Goal: Navigation & Orientation: Find specific page/section

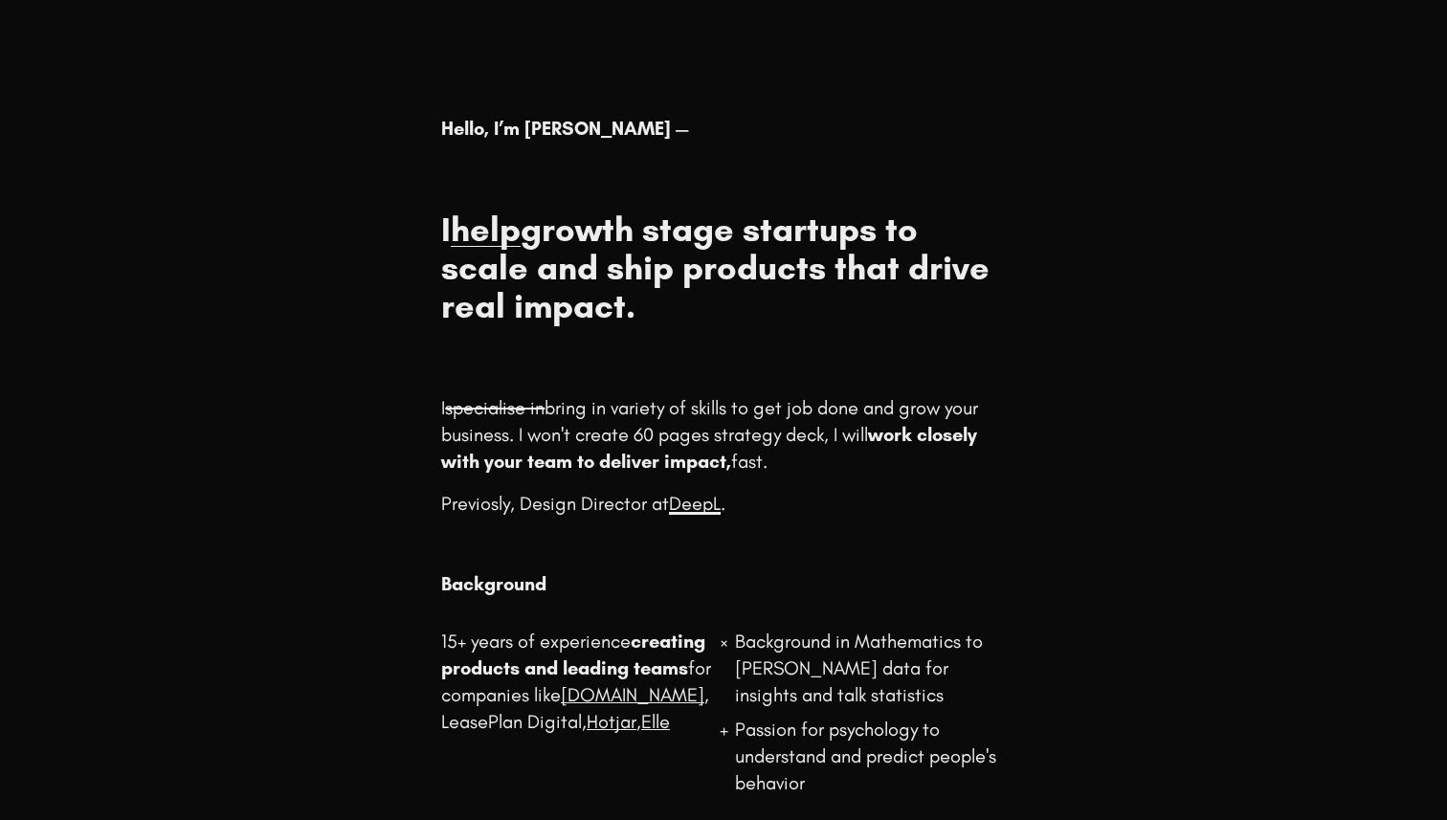
scroll to position [380, 0]
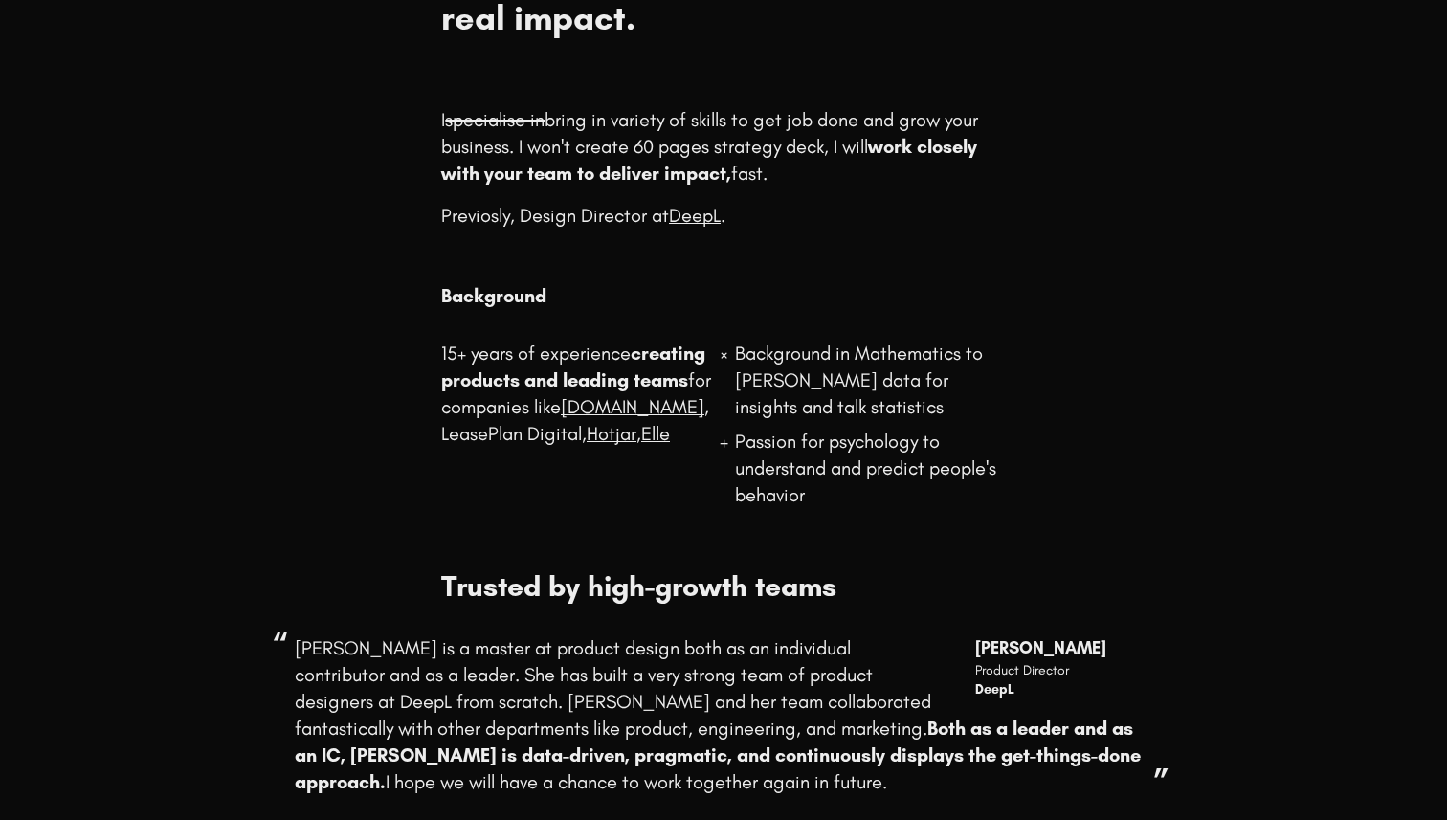
click at [528, 120] on s "specialise in" at bounding box center [495, 119] width 100 height 23
click at [633, 120] on p "I specialise in bring in variety of skills to get job done and grow your busine…" at bounding box center [723, 146] width 564 height 80
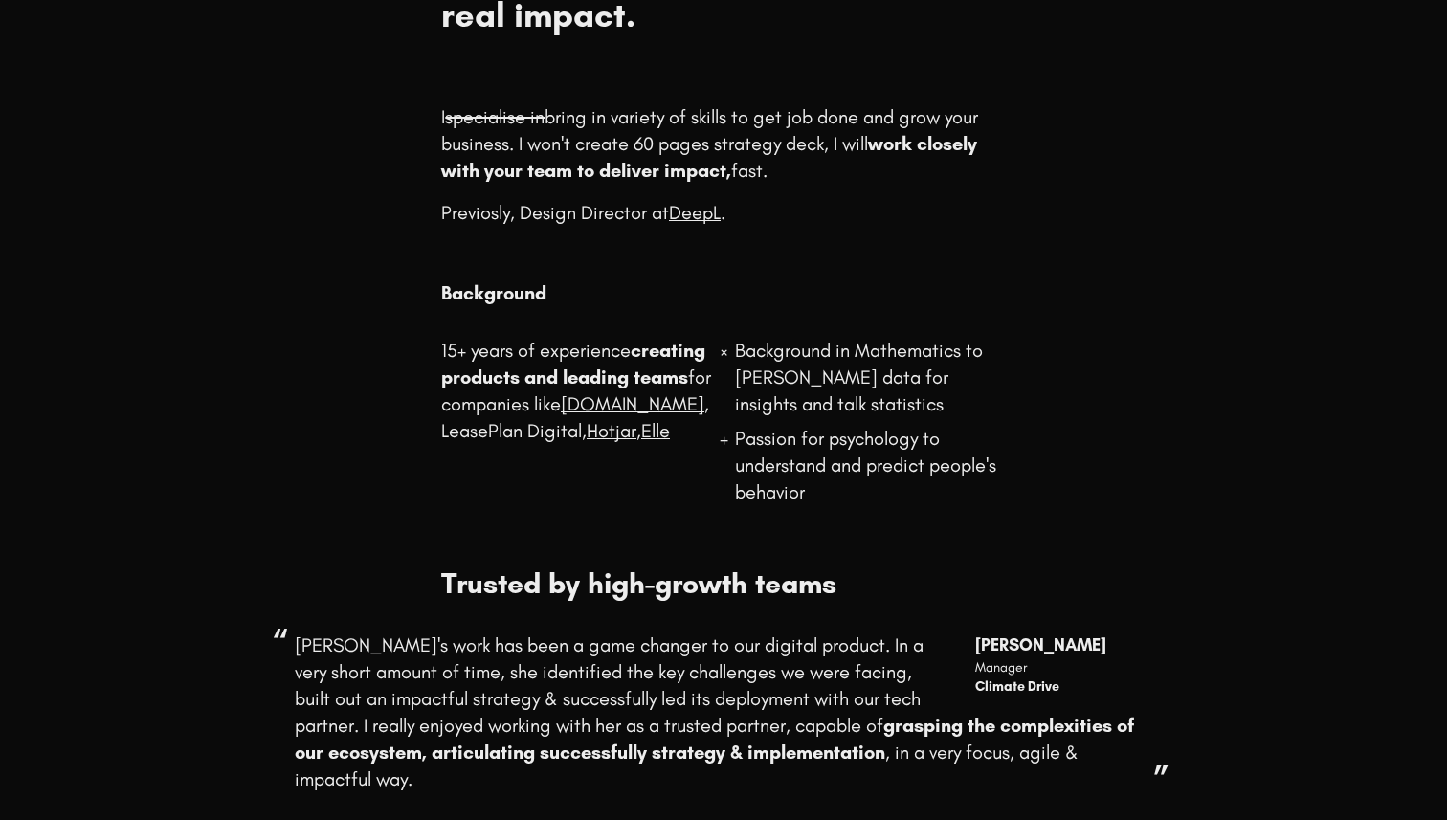
scroll to position [0, 0]
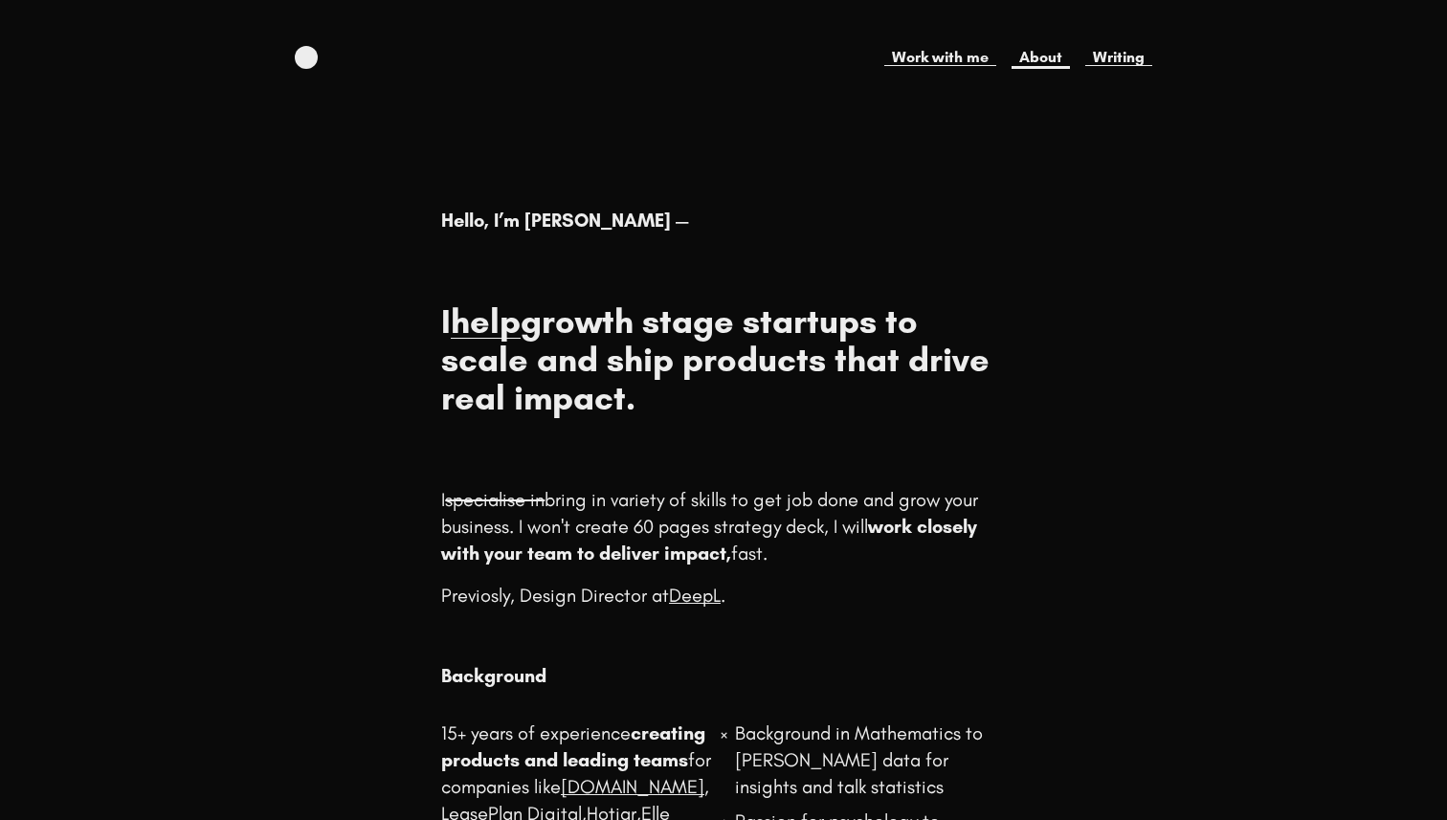
click at [1055, 57] on link "About" at bounding box center [1041, 57] width 58 height 23
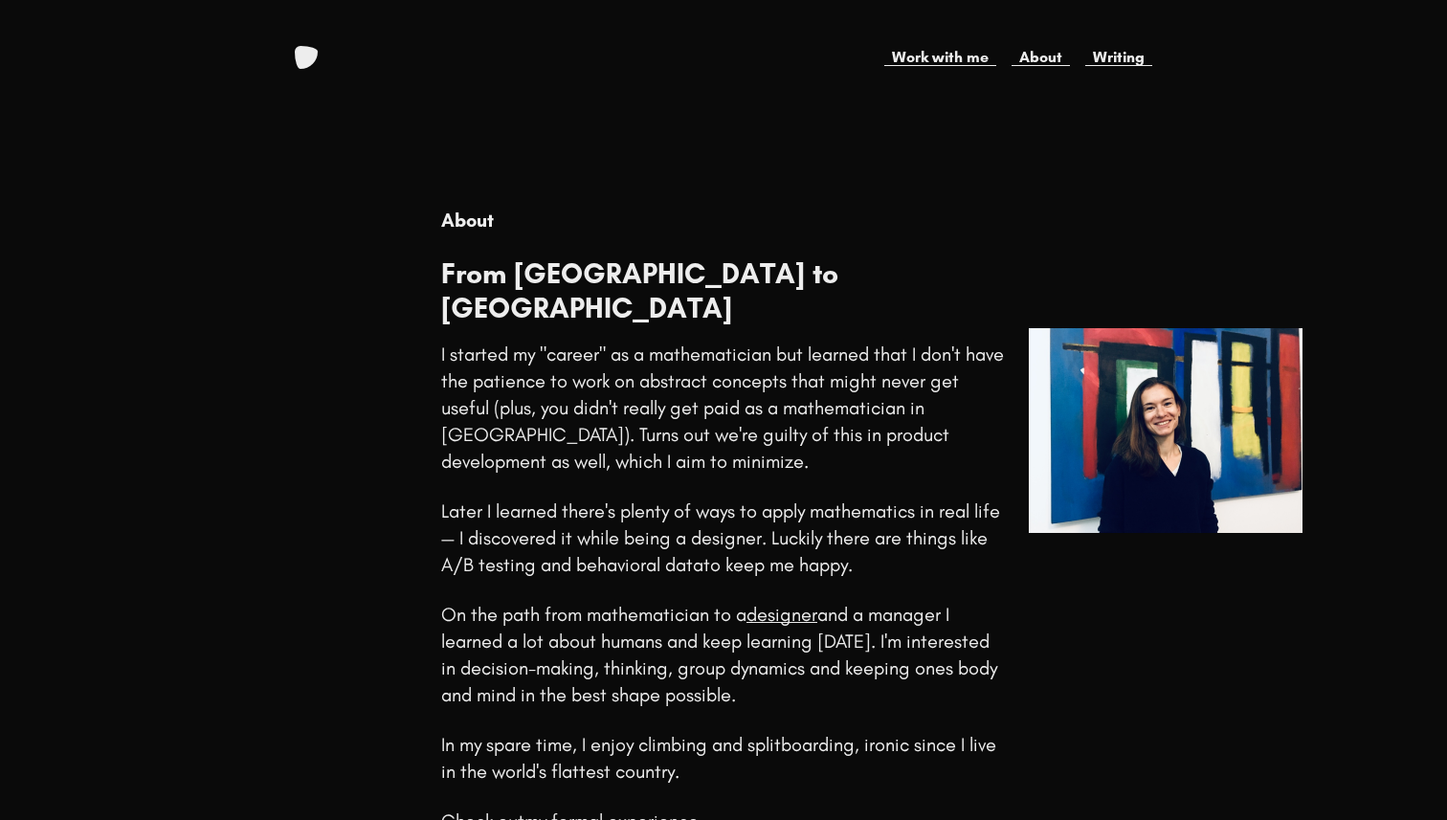
click at [307, 64] on link at bounding box center [306, 57] width 23 height 23
